Goal: Check status: Check status

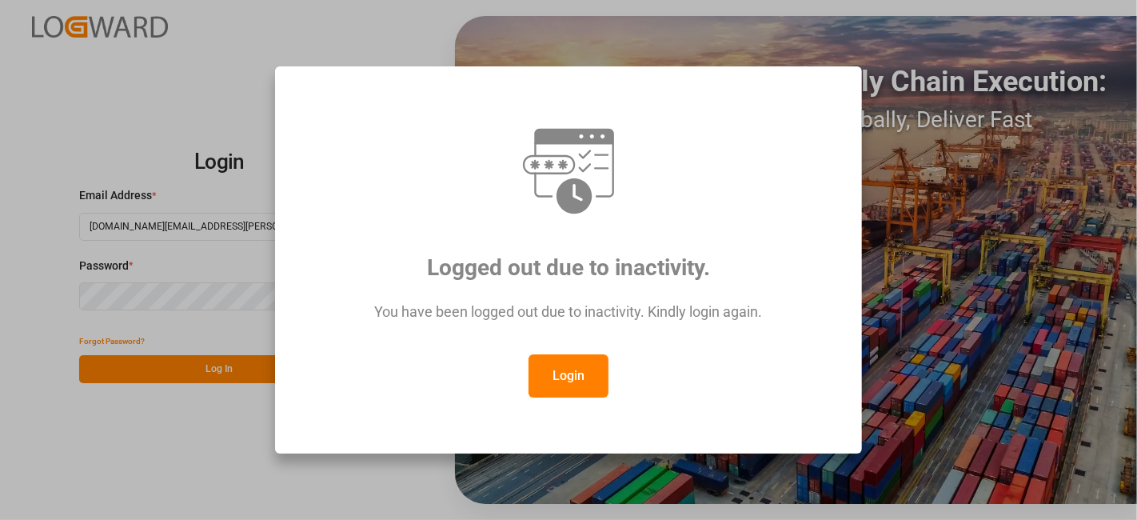
click at [574, 386] on button "Login" at bounding box center [569, 375] width 80 height 43
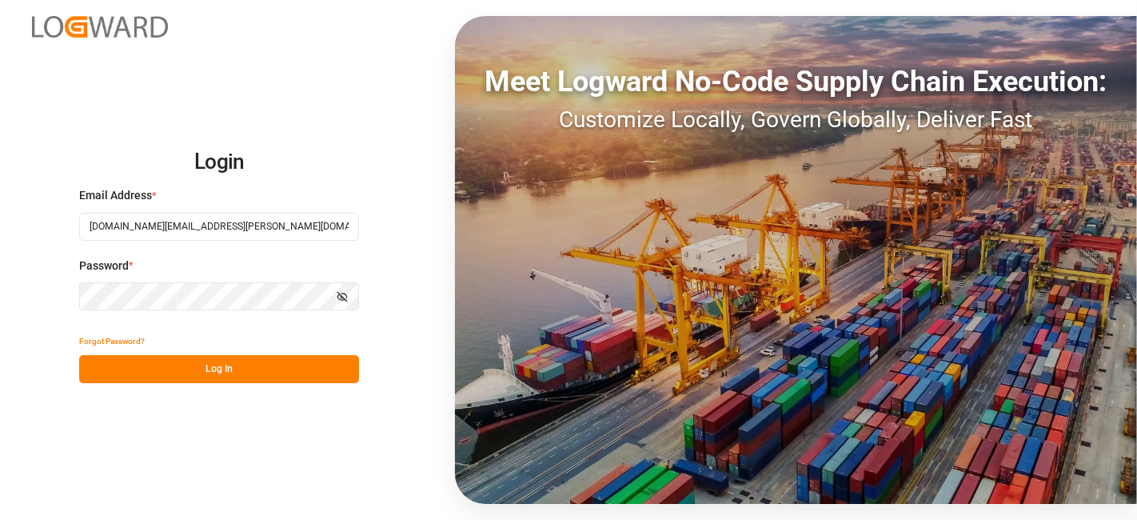
click at [207, 355] on button "Log In" at bounding box center [219, 369] width 280 height 28
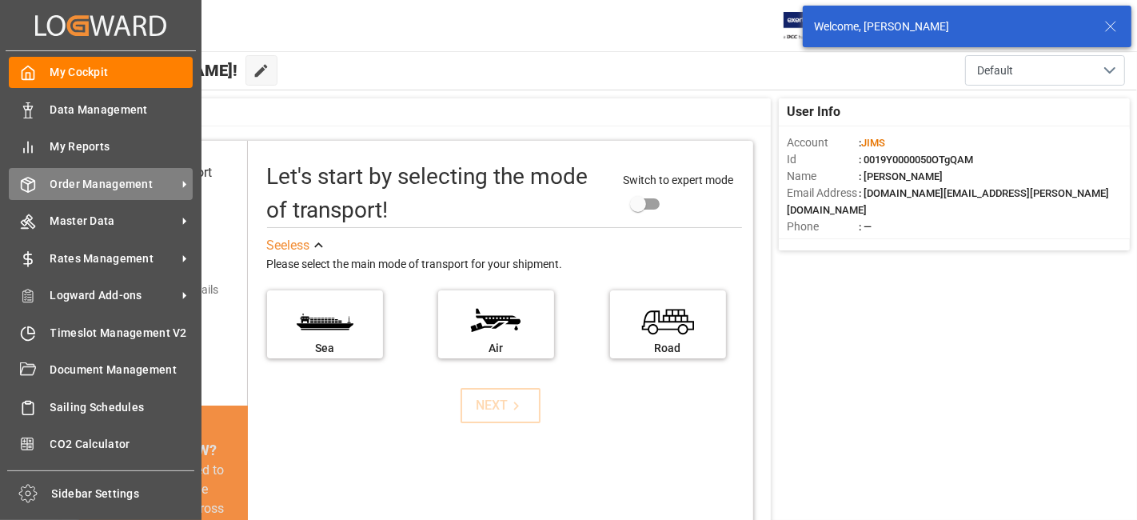
click at [97, 186] on span "Order Management" at bounding box center [113, 184] width 126 height 17
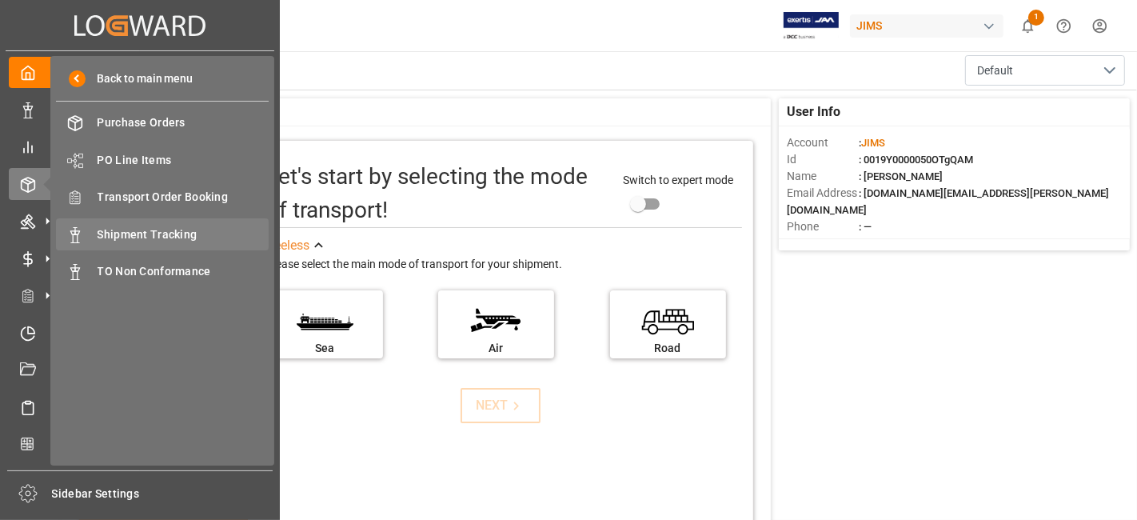
click at [171, 241] on span "Shipment Tracking" at bounding box center [184, 234] width 172 height 17
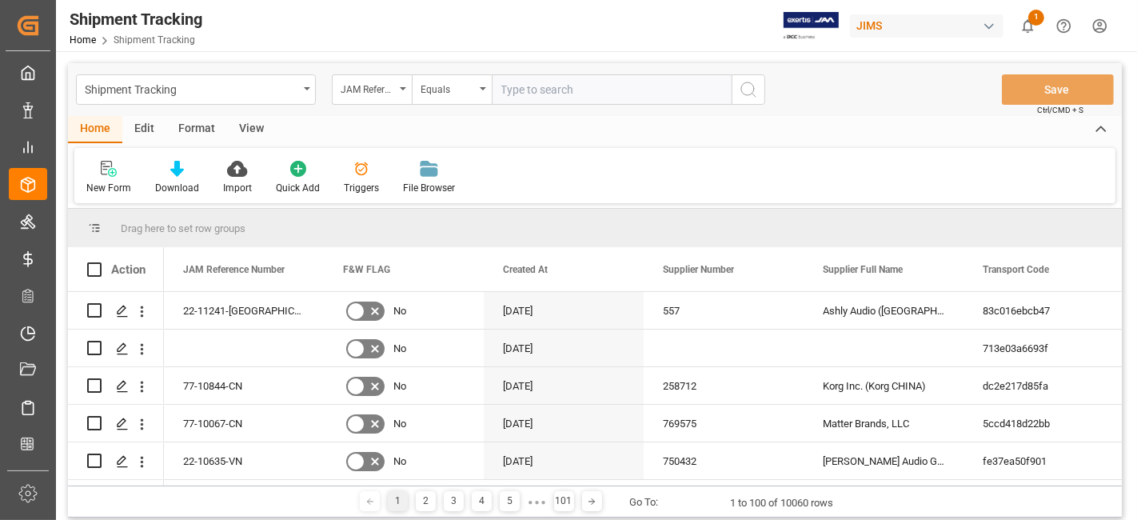
click at [532, 92] on input "text" at bounding box center [612, 89] width 240 height 30
type input "77-10469-CN"
click at [761, 97] on button "search button" at bounding box center [749, 89] width 34 height 30
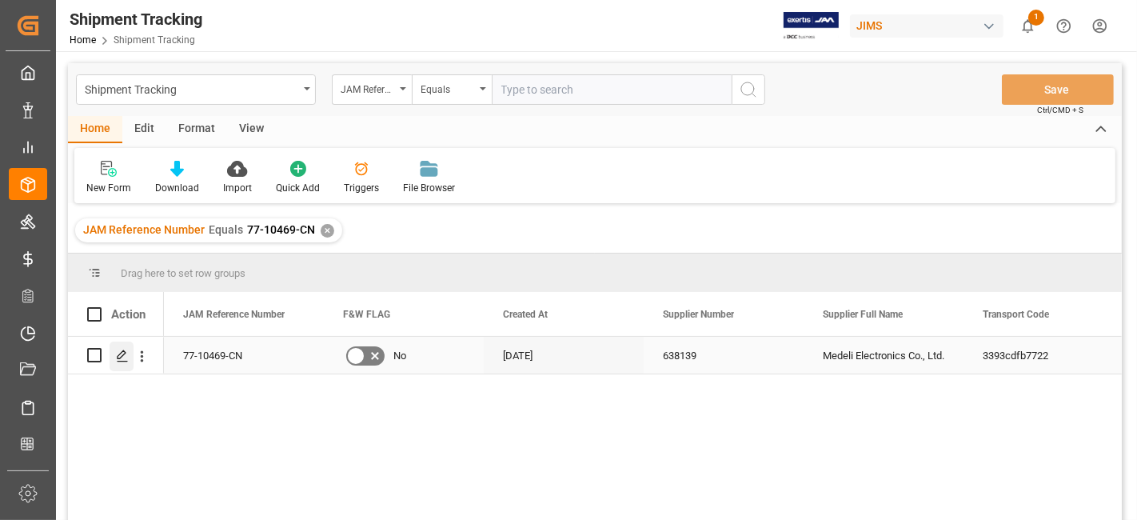
click at [123, 354] on polygon "Press SPACE to select this row." at bounding box center [122, 354] width 8 height 8
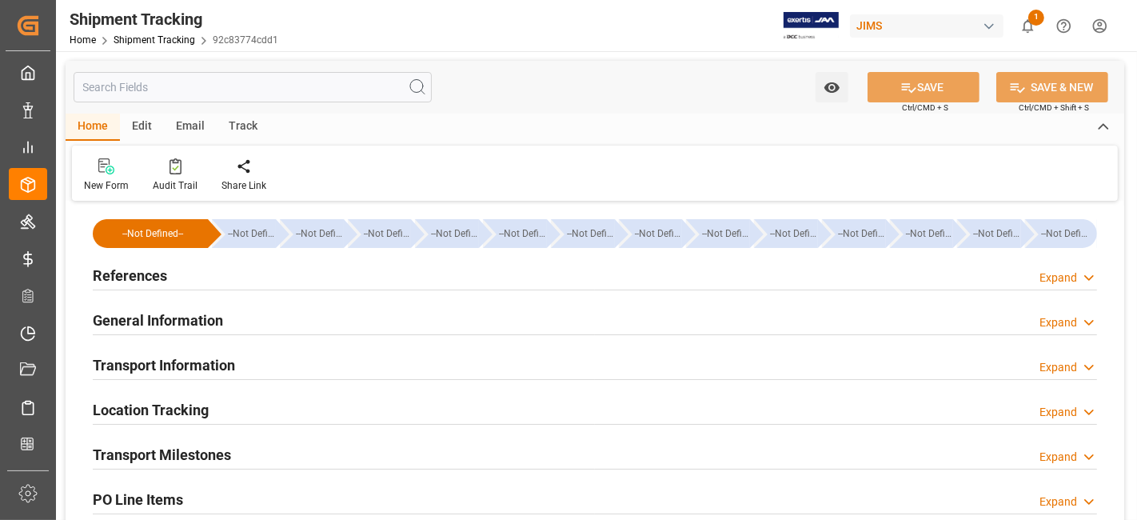
type input "07-08-2025 00:00"
type input "13-08-2025 00:00"
type input "30-08-2025 00:00"
type input "[DATE]"
type input "29-09-2025"
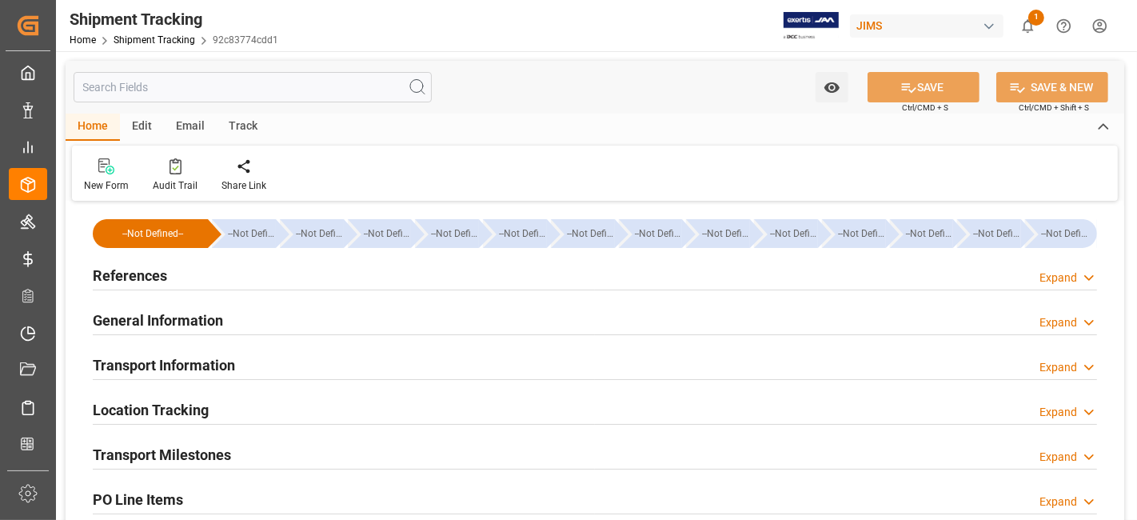
type input "28-09-2025"
type input "03-10-2025 00:00"
click at [214, 450] on h2 "Transport Milestones" at bounding box center [162, 455] width 138 height 22
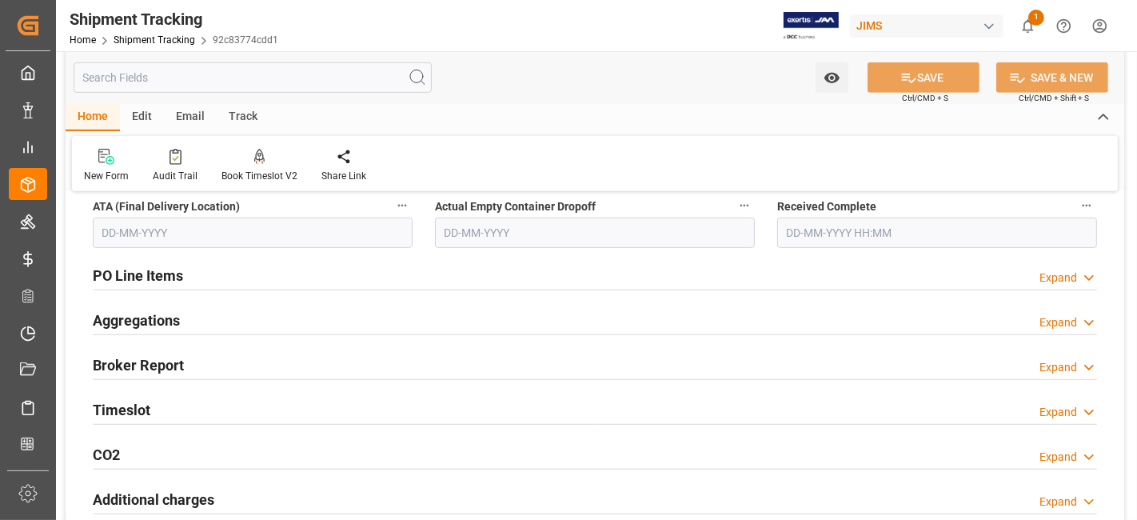
scroll to position [675, 0]
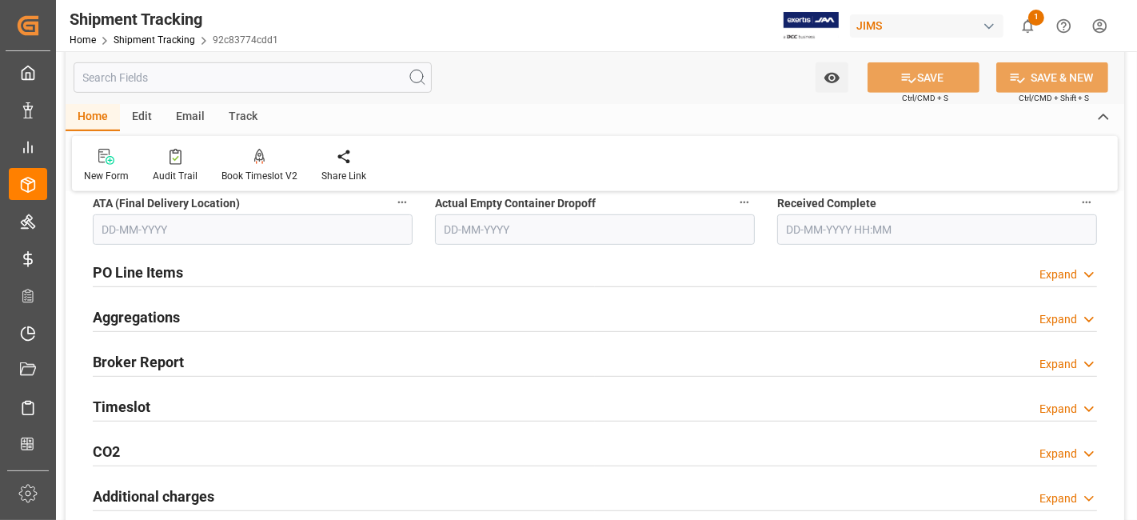
click at [138, 406] on h2 "Timeslot" at bounding box center [122, 407] width 58 height 22
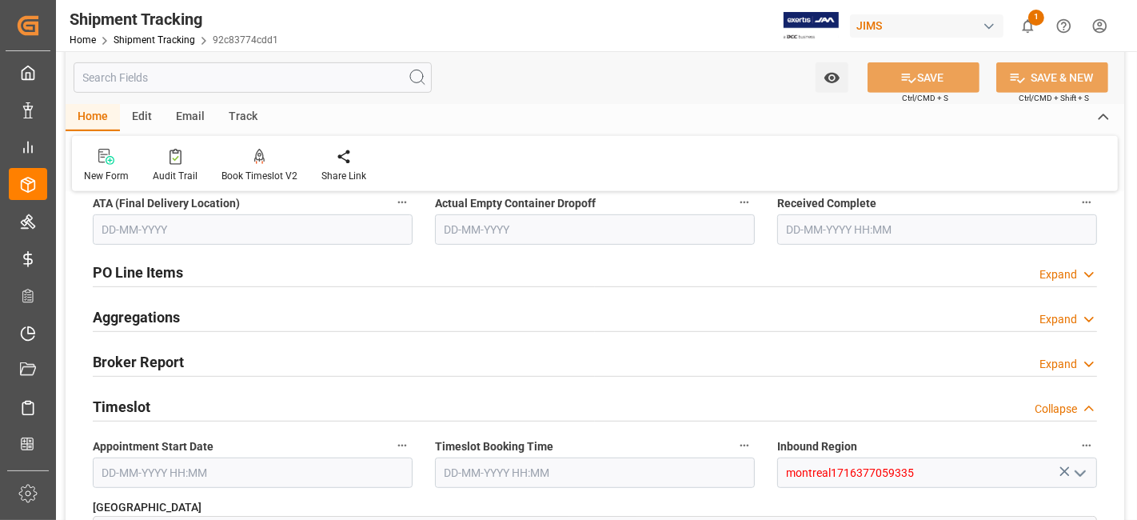
scroll to position [710, 0]
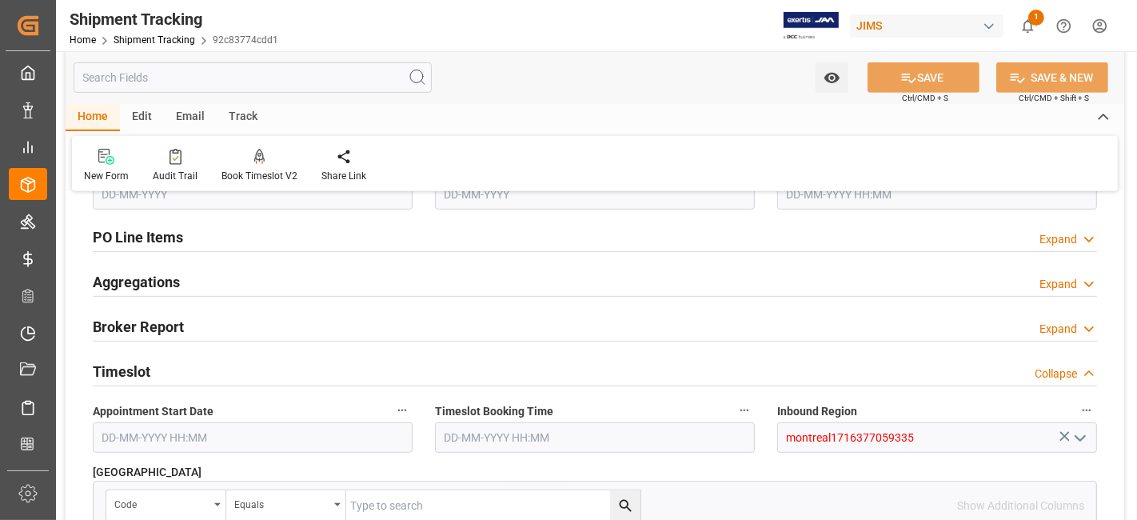
click at [179, 378] on div "Timeslot Collapse" at bounding box center [595, 370] width 1005 height 30
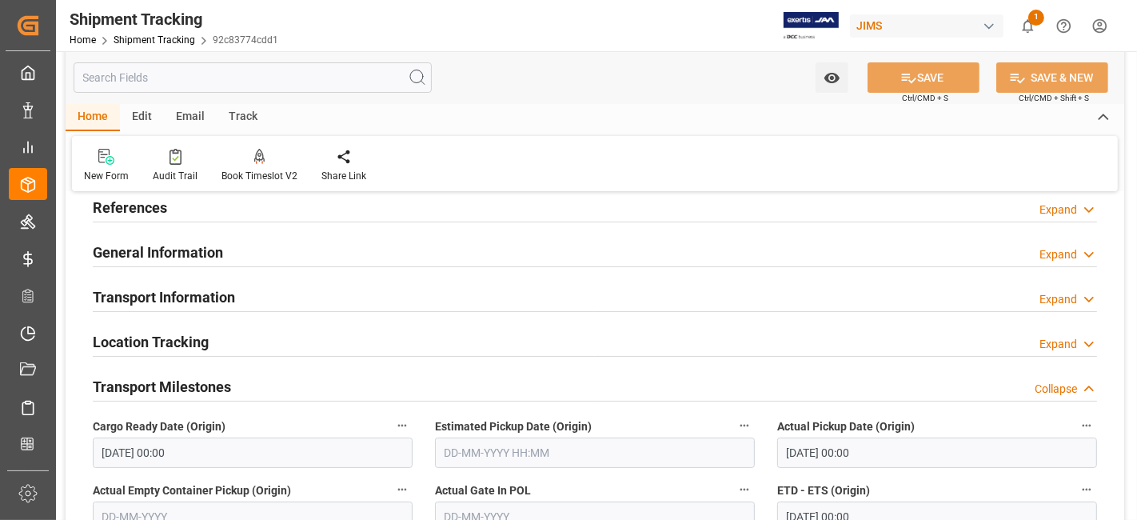
scroll to position [0, 0]
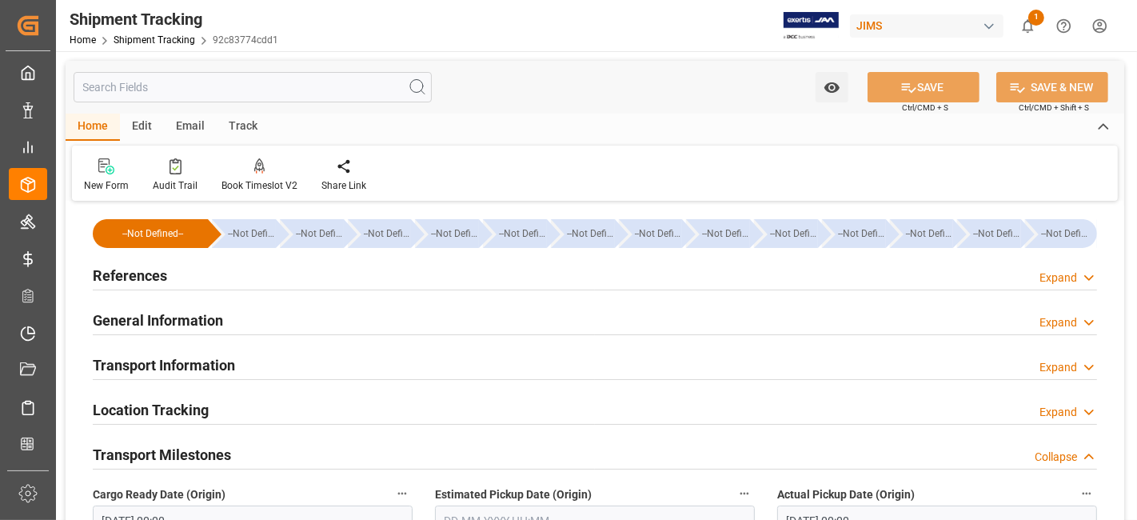
click at [486, 376] on div "Transport Information Expand" at bounding box center [595, 364] width 1005 height 30
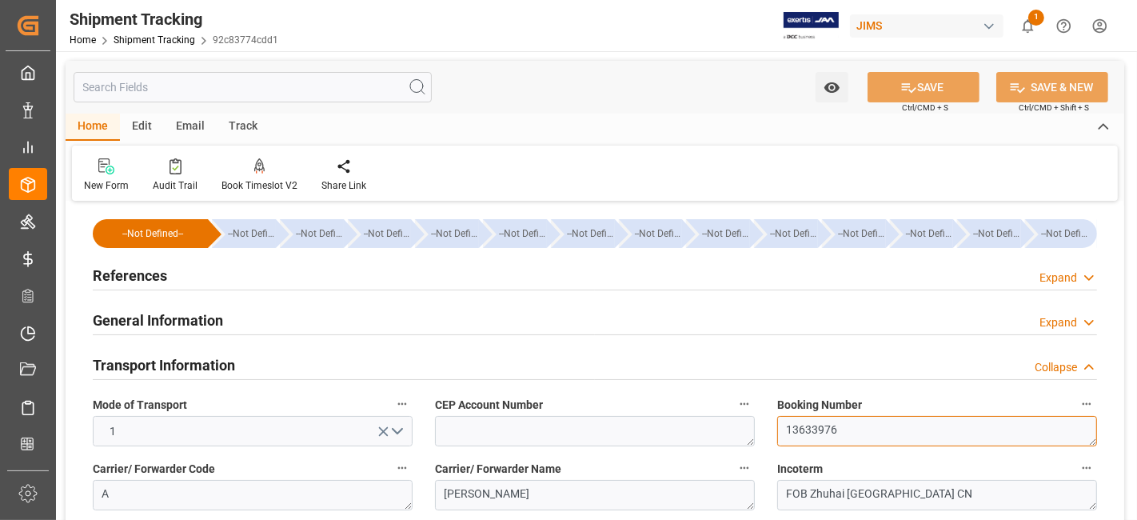
click at [809, 440] on textarea "13633976" at bounding box center [938, 431] width 320 height 30
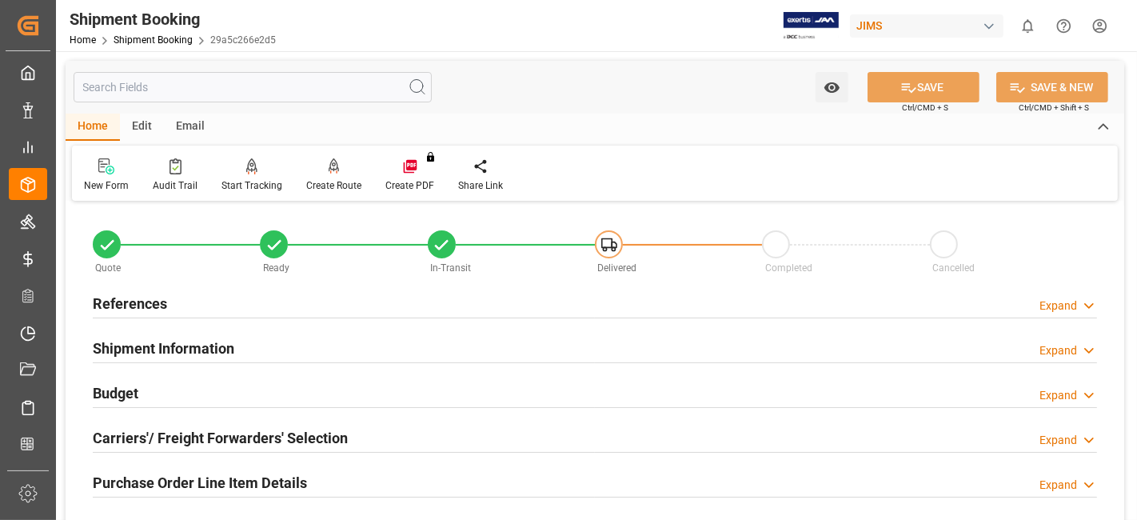
scroll to position [464, 0]
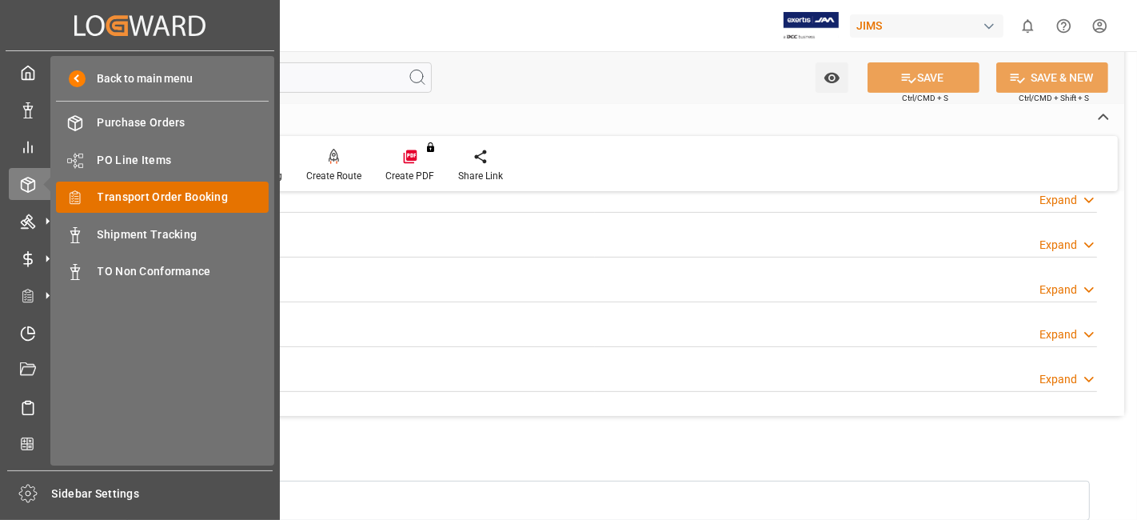
click at [213, 194] on span "Transport Order Booking" at bounding box center [184, 197] width 172 height 17
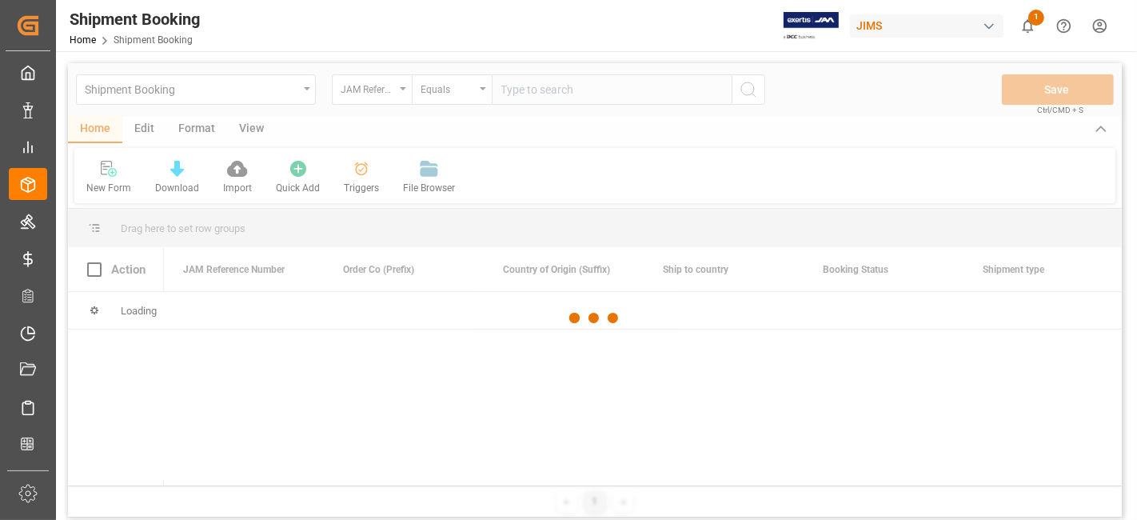
click at [546, 93] on div at bounding box center [595, 318] width 1054 height 510
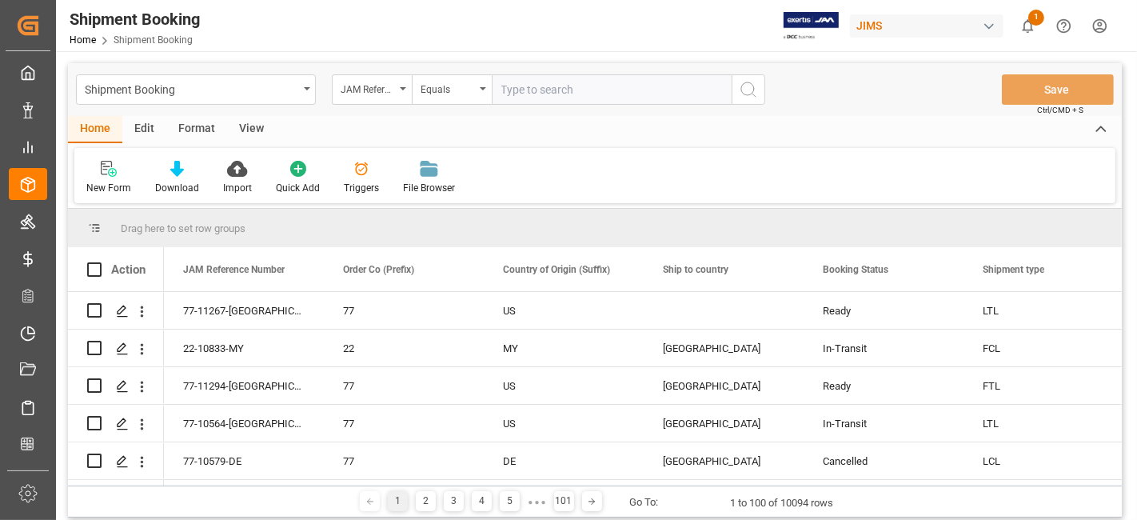
click at [522, 92] on input "text" at bounding box center [612, 89] width 240 height 30
paste input "77-10952-CN"
type input "77-10952-CN"
click at [750, 98] on icon "search button" at bounding box center [748, 89] width 19 height 19
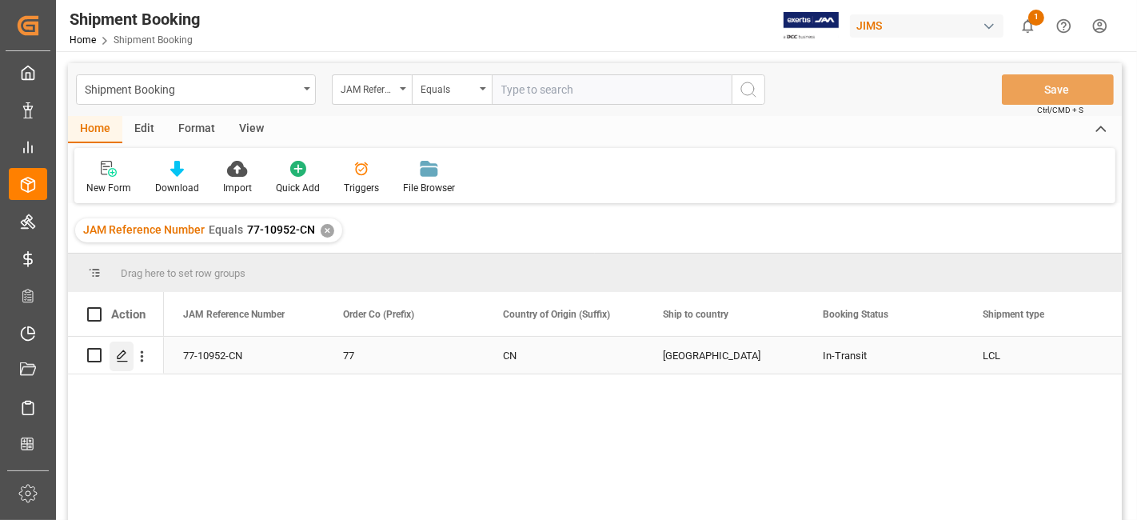
click at [121, 366] on div "Press SPACE to select this row." at bounding box center [122, 357] width 24 height 30
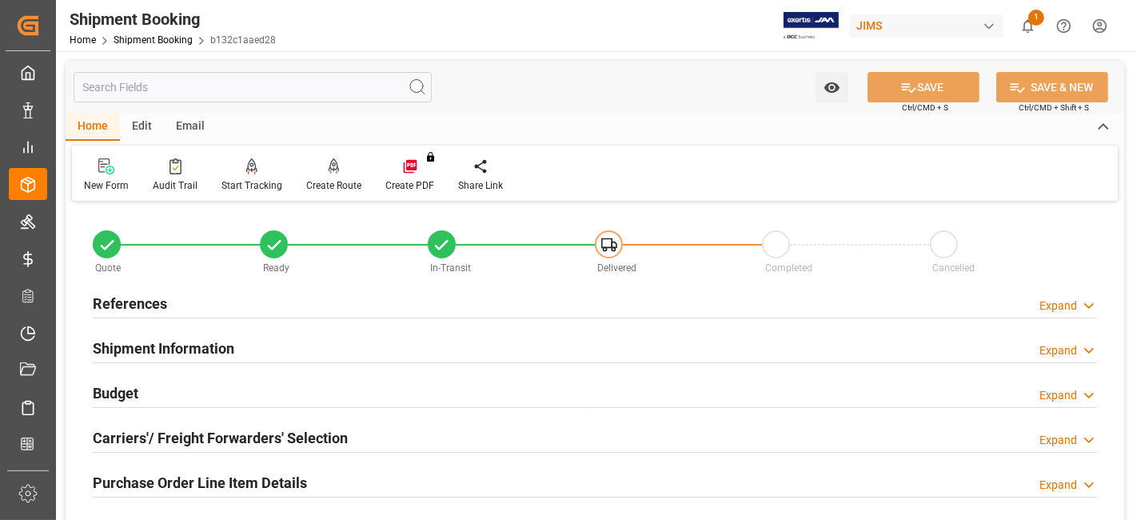
click at [177, 346] on h2 "Shipment Information" at bounding box center [164, 349] width 142 height 22
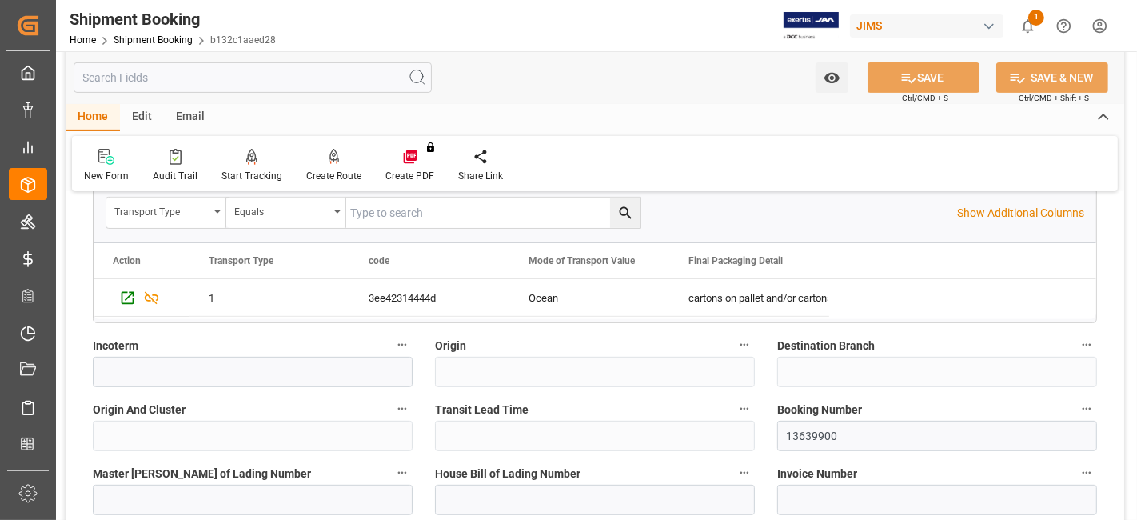
scroll to position [498, 0]
click at [798, 428] on input "13639900" at bounding box center [938, 435] width 320 height 30
click at [797, 428] on input "13639900" at bounding box center [938, 435] width 320 height 30
click at [238, 398] on label "Origin And Cluster" at bounding box center [253, 409] width 320 height 22
click at [392, 398] on button "Origin And Cluster" at bounding box center [402, 408] width 21 height 21
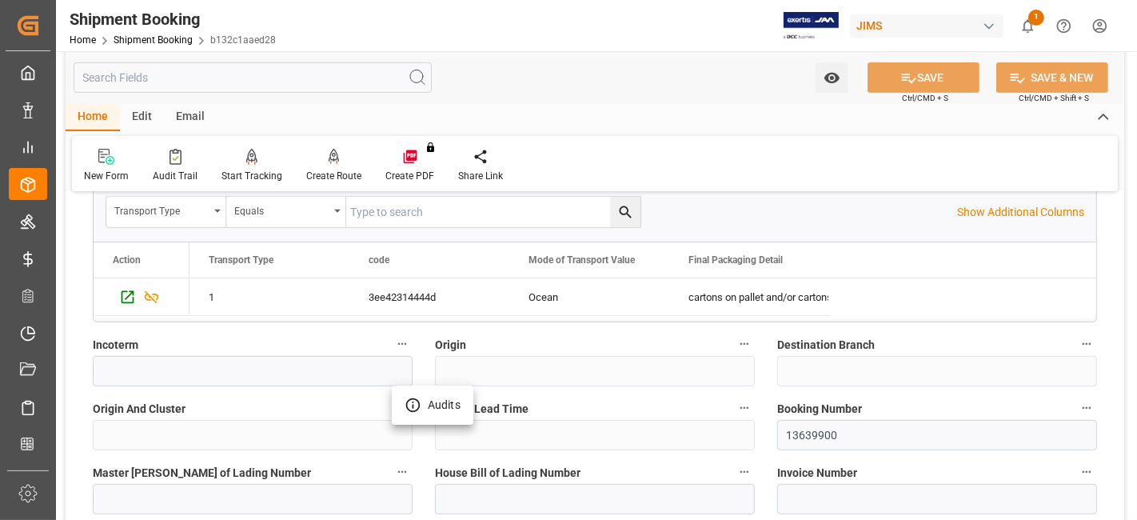
click at [230, 402] on div at bounding box center [568, 260] width 1137 height 520
click at [229, 401] on body "Created by potrace 1.15, written by [PERSON_NAME] [DATE]-[DATE] Created by potr…" at bounding box center [568, 260] width 1137 height 520
click at [229, 401] on label "Origin And Cluster" at bounding box center [253, 409] width 320 height 22
click at [392, 401] on button "Origin And Cluster" at bounding box center [402, 408] width 21 height 21
click at [224, 406] on div at bounding box center [568, 260] width 1137 height 520
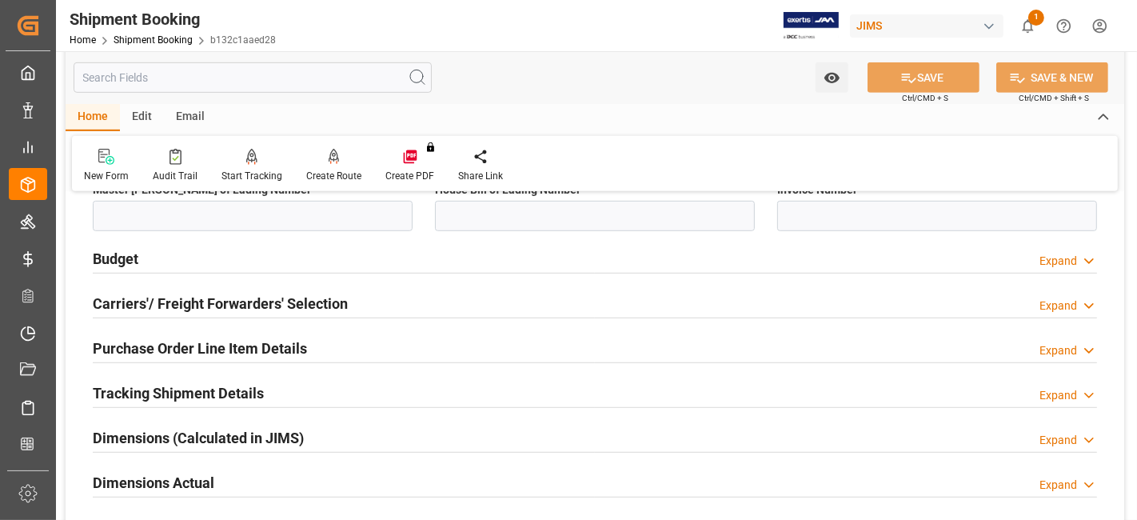
scroll to position [782, 0]
click at [158, 388] on h2 "Tracking Shipment Details" at bounding box center [178, 393] width 171 height 22
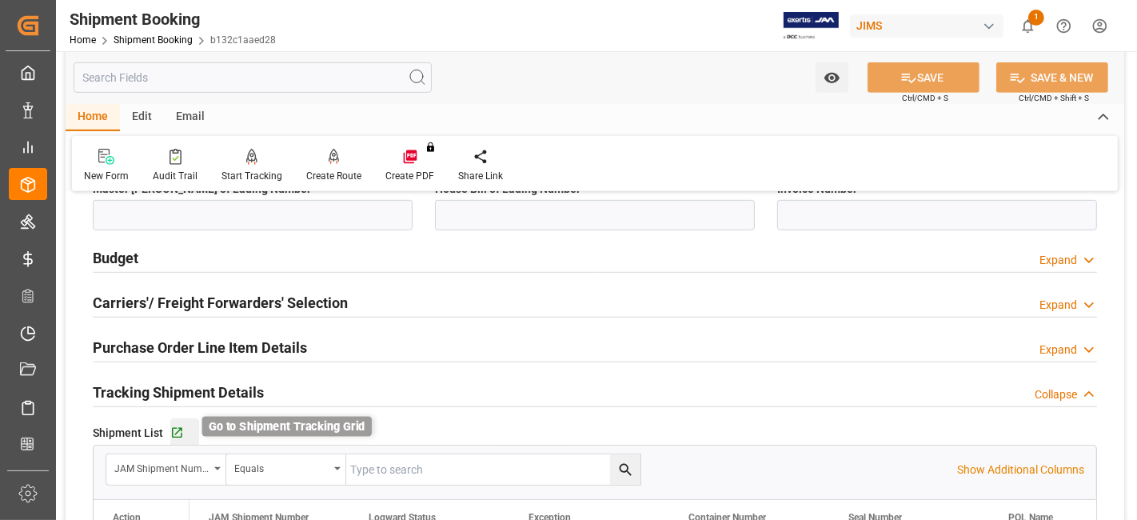
click at [176, 429] on icon "button" at bounding box center [177, 433] width 14 height 14
click at [592, 166] on div "New Form Audit Trail Start Tracking Create Empty Shipment Tracking Create Route…" at bounding box center [595, 163] width 1046 height 55
click at [622, 106] on div "Home Edit Email" at bounding box center [595, 117] width 1059 height 27
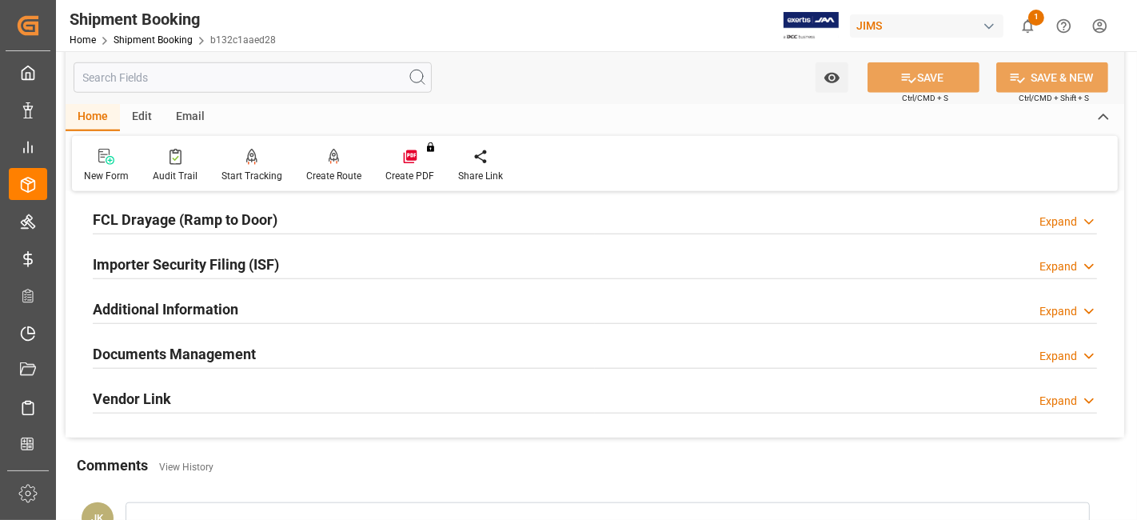
scroll to position [1261, 0]
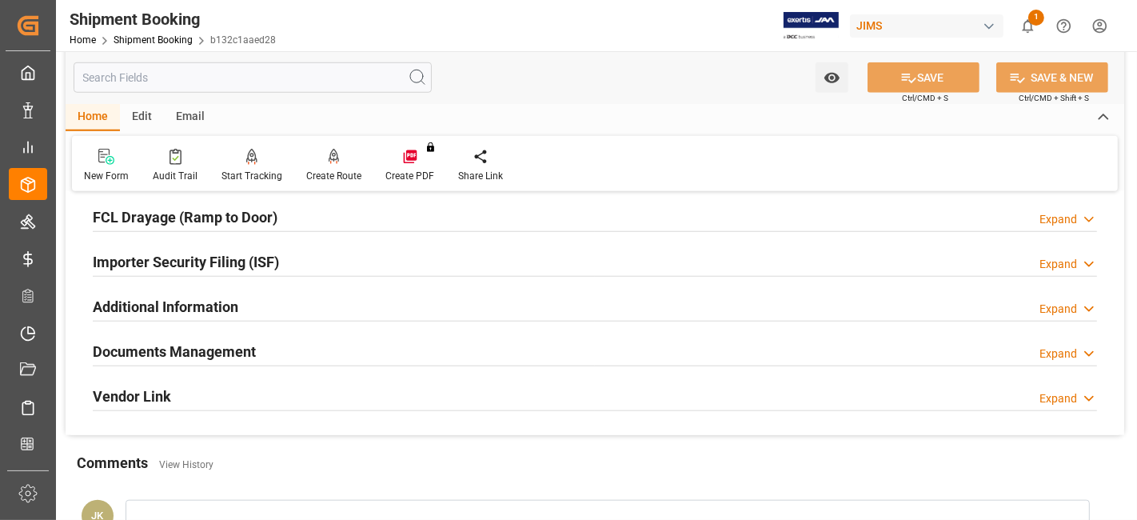
click at [288, 340] on div "Documents Management Expand" at bounding box center [595, 350] width 1005 height 30
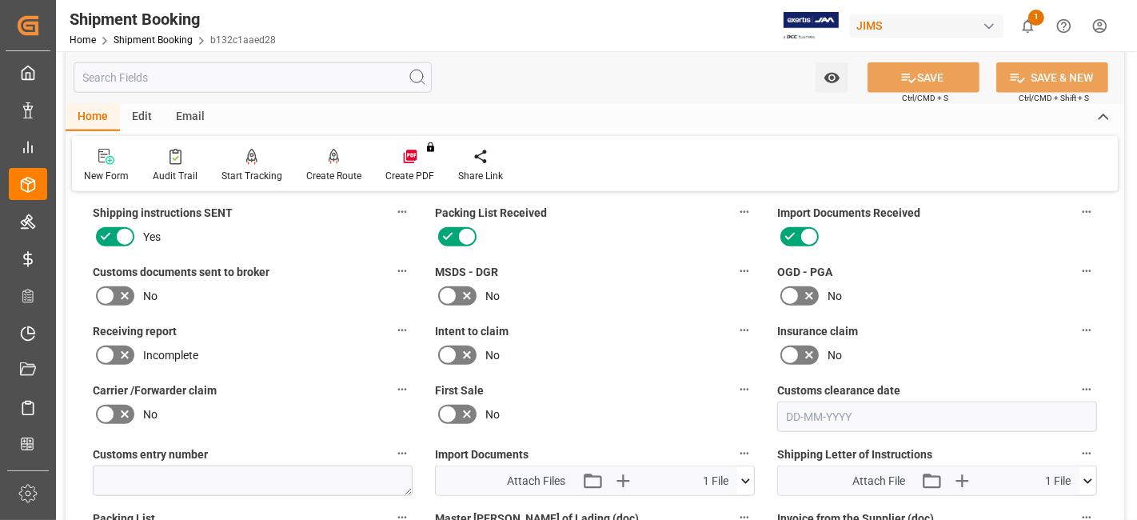
scroll to position [1404, 0]
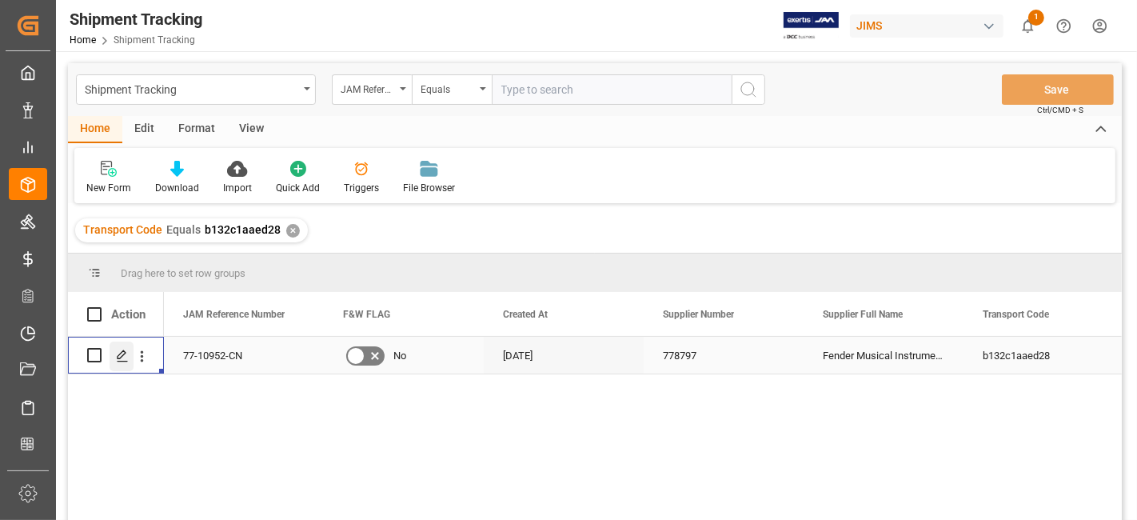
click at [126, 357] on icon "Press SPACE to select this row." at bounding box center [122, 356] width 13 height 13
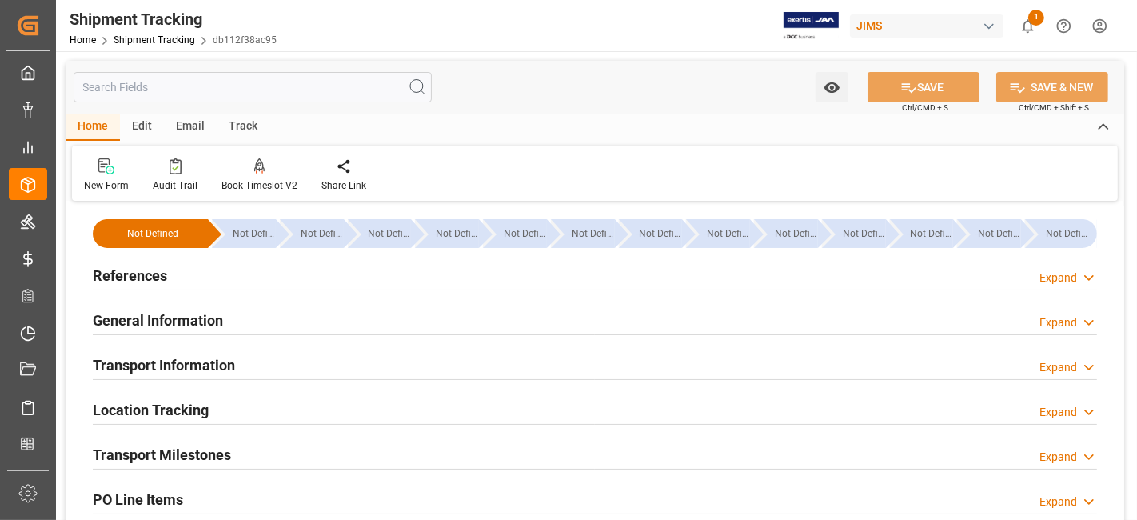
type input "23-09-2025 00:00"
type input "06-10-2025 00:00"
type input "16-10-2025 00:00"
type input "14-11-2025 00:00"
click at [244, 447] on div "Transport Milestones Expand" at bounding box center [595, 453] width 1005 height 30
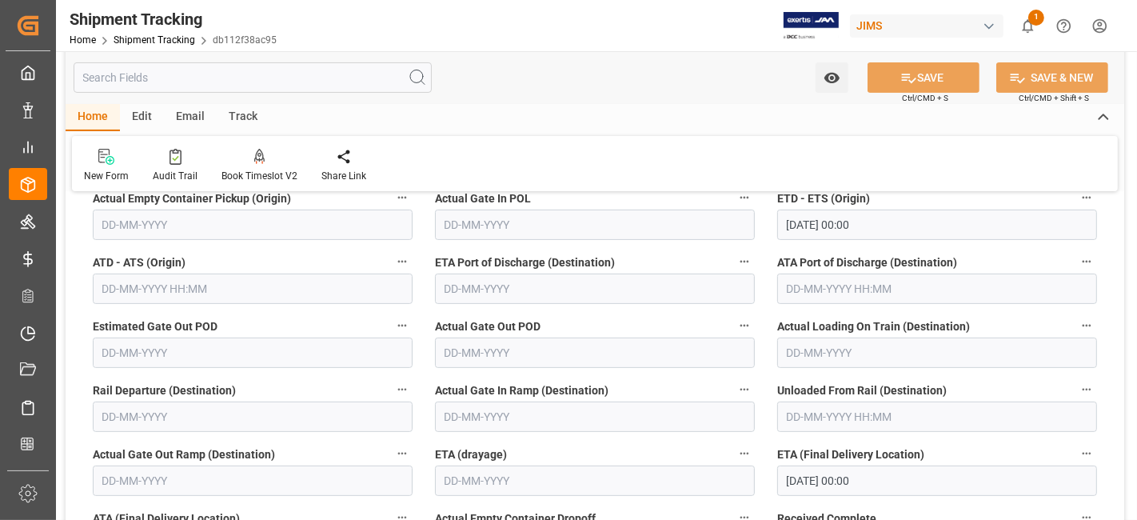
scroll to position [390, 0]
